Goal: Transaction & Acquisition: Purchase product/service

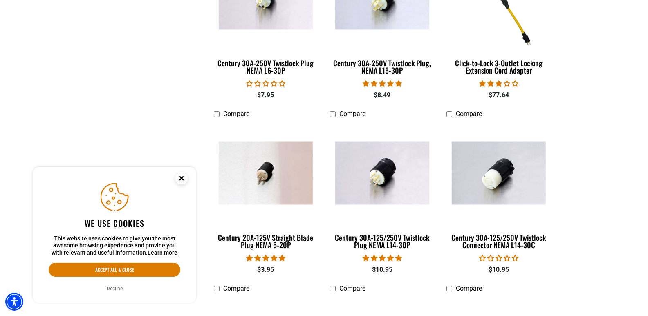
scroll to position [491, 0]
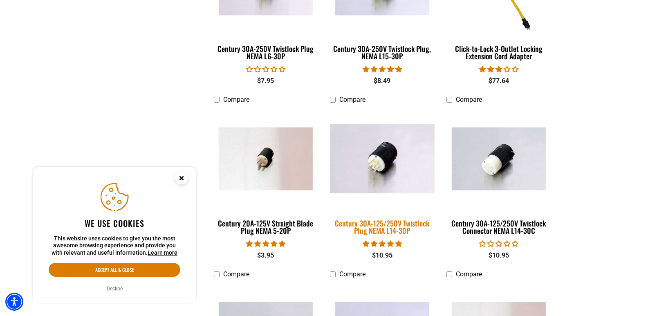
click at [376, 226] on div "Century 30A-125/250V Twistlock Plug NEMA L14-30P" at bounding box center [382, 227] width 104 height 15
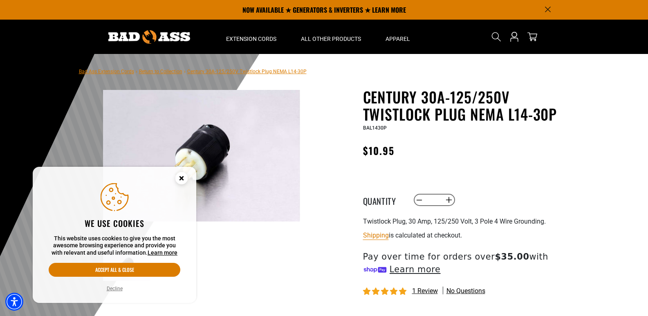
click at [182, 180] on circle "Cookie Consent" at bounding box center [182, 178] width 12 height 12
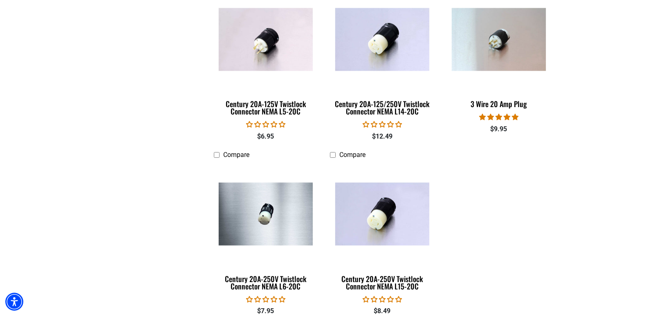
scroll to position [1227, 0]
